Goal: Check status

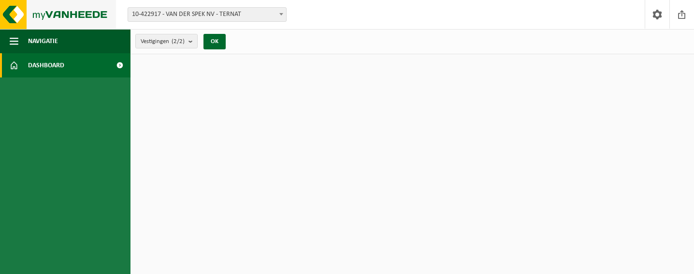
click at [45, 13] on img at bounding box center [58, 14] width 116 height 29
click at [657, 15] on span at bounding box center [657, 14] width 15 height 29
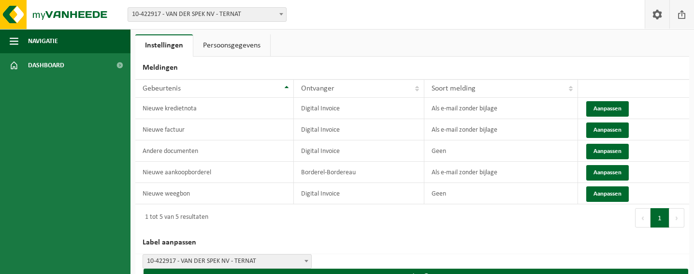
click at [683, 14] on span at bounding box center [682, 14] width 15 height 29
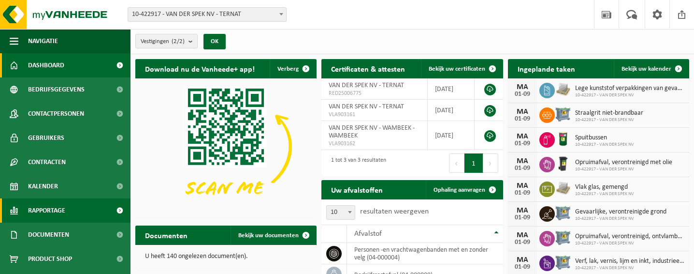
scroll to position [21, 0]
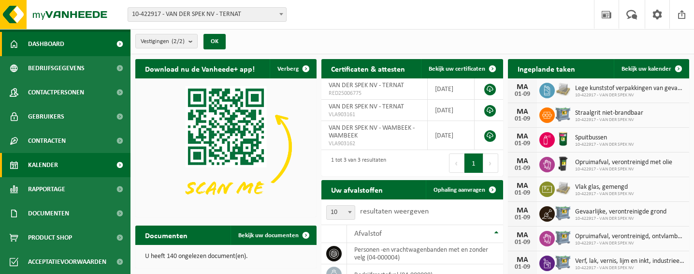
drag, startPoint x: 51, startPoint y: 167, endPoint x: 61, endPoint y: 171, distance: 11.5
click at [51, 167] on span "Kalender" at bounding box center [43, 165] width 30 height 24
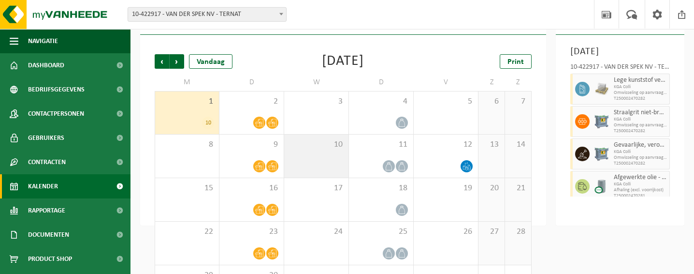
scroll to position [49, 0]
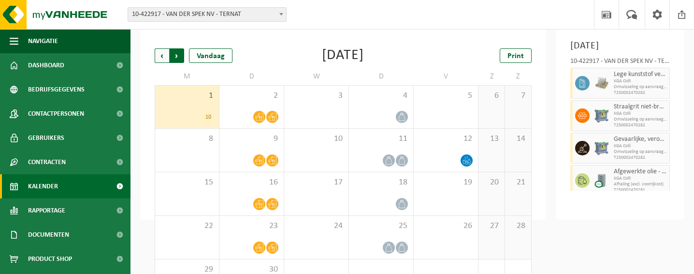
click at [163, 55] on span "Vorige" at bounding box center [162, 55] width 15 height 15
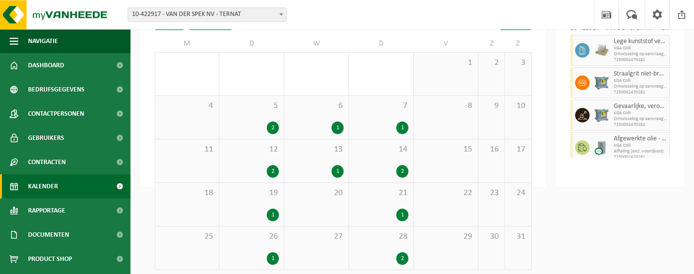
scroll to position [88, 0]
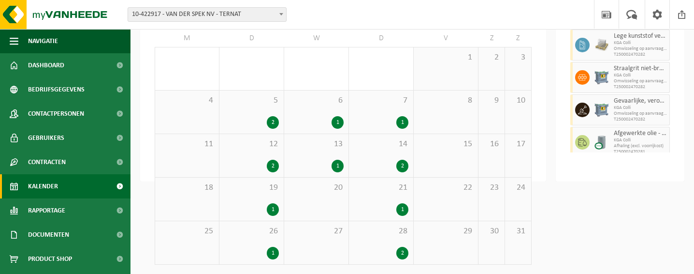
click at [272, 250] on div "1" at bounding box center [273, 253] width 12 height 13
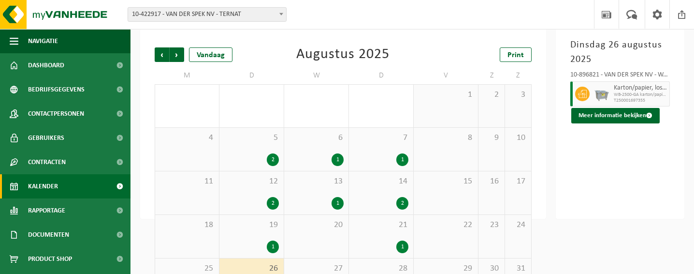
scroll to position [38, 0]
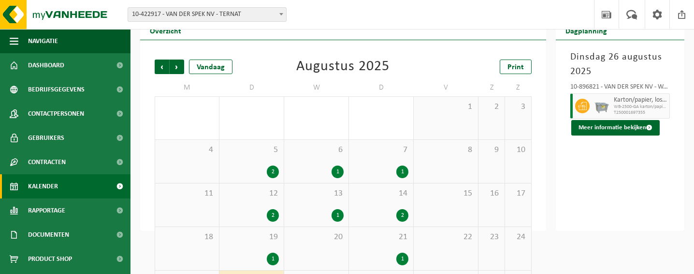
click at [655, 86] on div "10-896821 - VAN DER SPEK NV - WAMBEEK - WAMBEEK" at bounding box center [621, 89] width 100 height 10
drag, startPoint x: 659, startPoint y: 86, endPoint x: 669, endPoint y: 86, distance: 9.7
click at [669, 86] on div "10-896821 - VAN DER SPEK NV - WAMBEEK - WAMBEEK" at bounding box center [621, 89] width 100 height 10
click at [633, 187] on div "[DATE] 10-896821 - VAN DER SPEK NV - WAMBEEK - WAMBEEK Karton/papier, los (bedr…" at bounding box center [620, 135] width 129 height 190
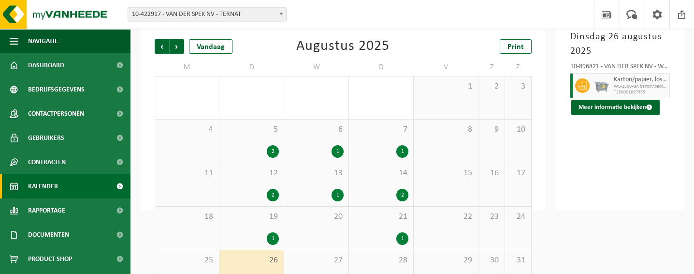
scroll to position [88, 0]
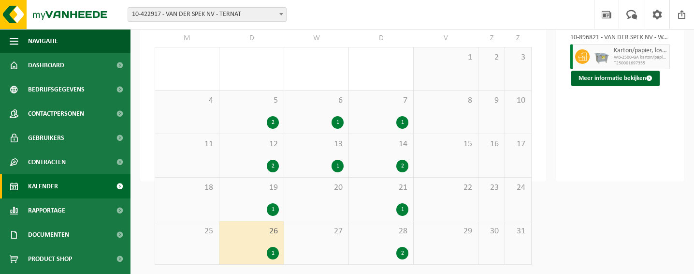
click at [248, 204] on div "1" at bounding box center [251, 209] width 55 height 13
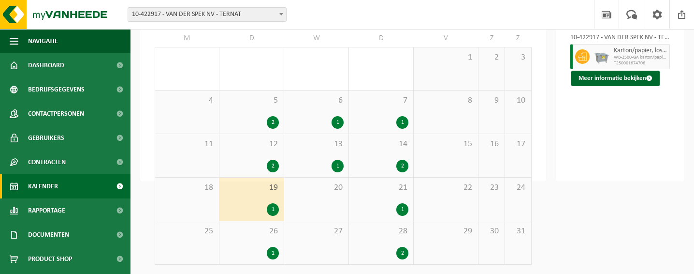
click at [244, 150] on div "12 2" at bounding box center [252, 155] width 64 height 43
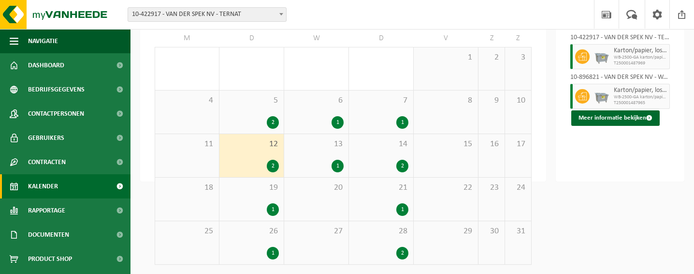
click at [249, 117] on div "2" at bounding box center [251, 122] width 55 height 13
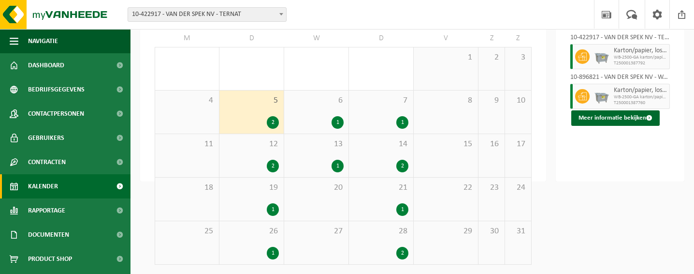
click at [253, 147] on span "12" at bounding box center [251, 144] width 55 height 11
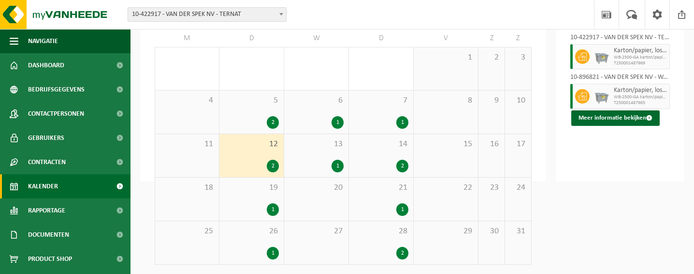
click at [261, 112] on div "5 2" at bounding box center [252, 111] width 64 height 43
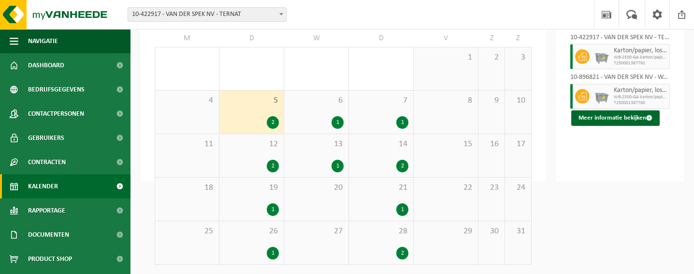
click at [240, 244] on div "26 1" at bounding box center [252, 242] width 64 height 43
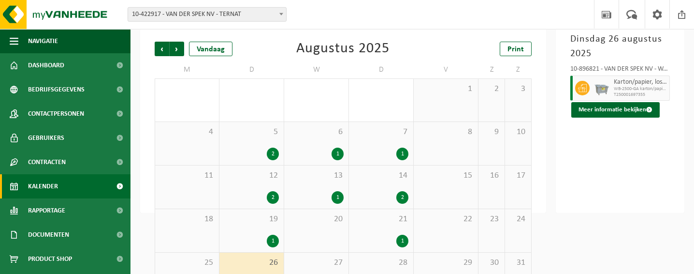
scroll to position [0, 0]
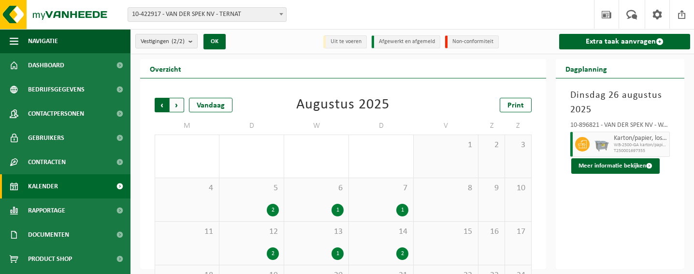
click at [176, 102] on span "Volgende" at bounding box center [177, 105] width 15 height 15
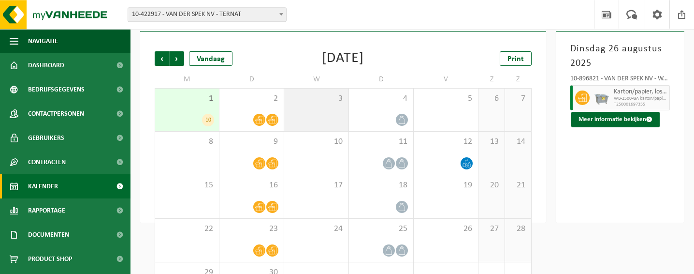
scroll to position [49, 0]
